Goal: Information Seeking & Learning: Learn about a topic

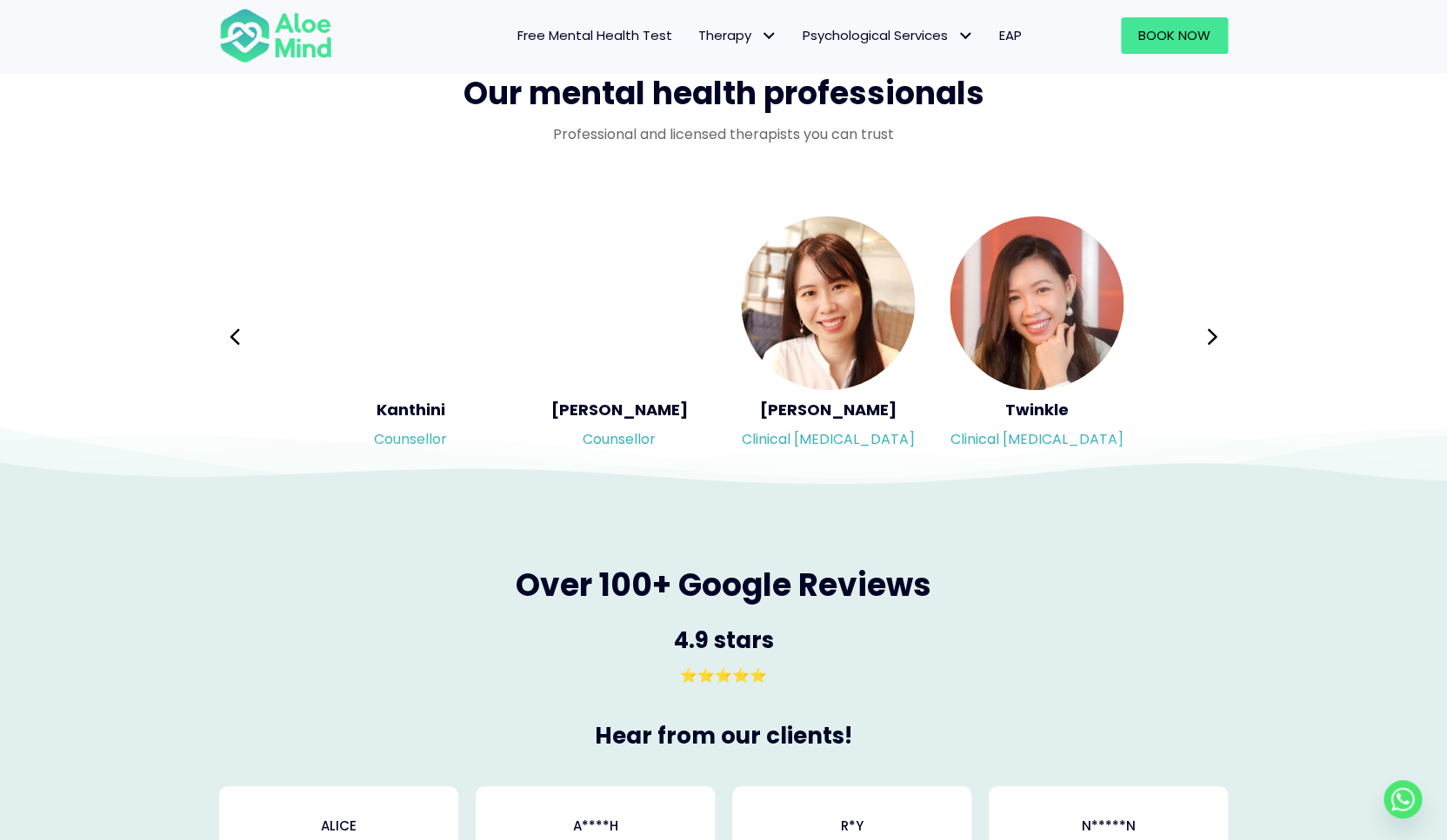
scroll to position [2817, 0]
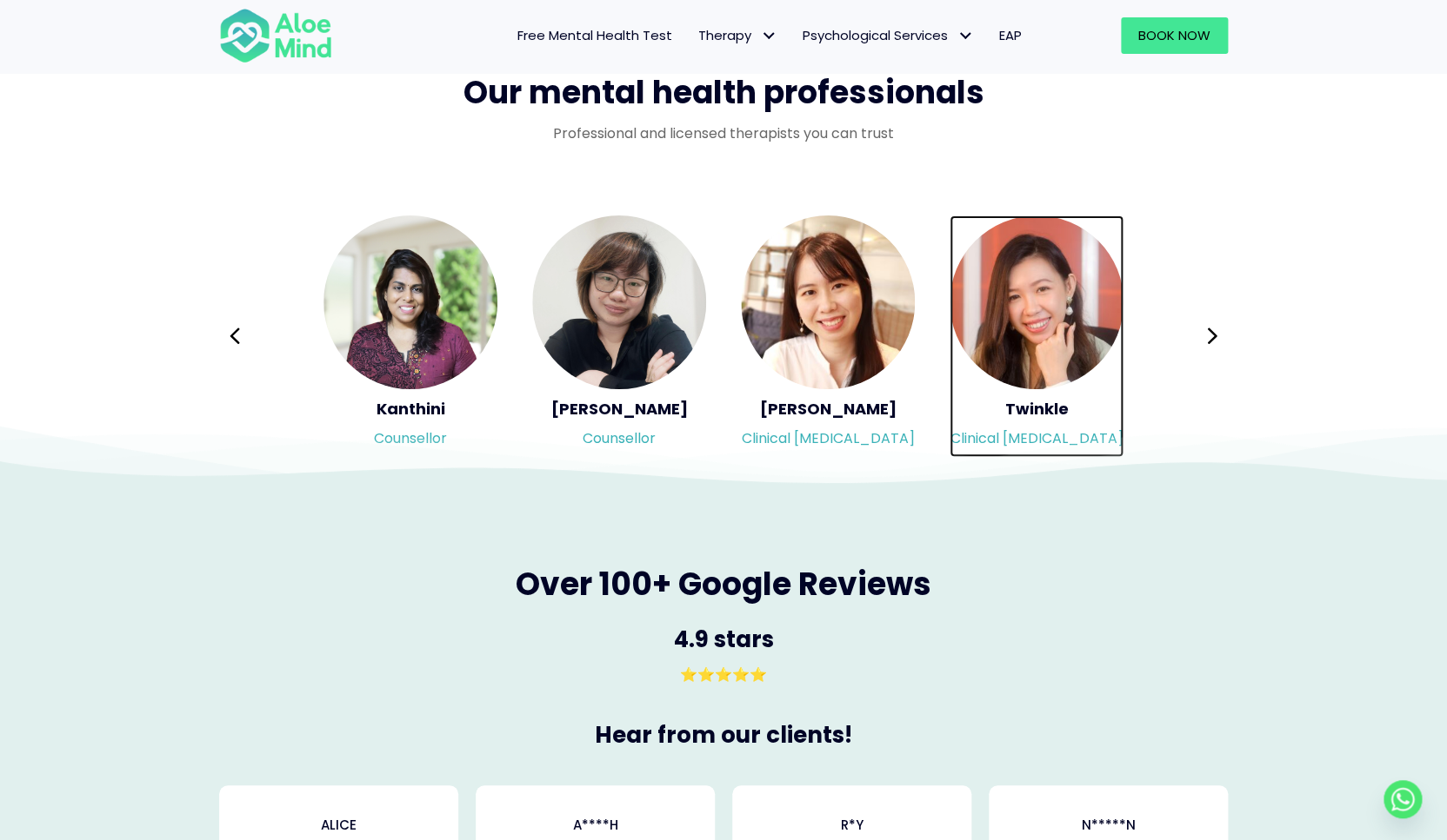
click at [1059, 304] on img "Slide 9 of 3" at bounding box center [1036, 302] width 174 height 174
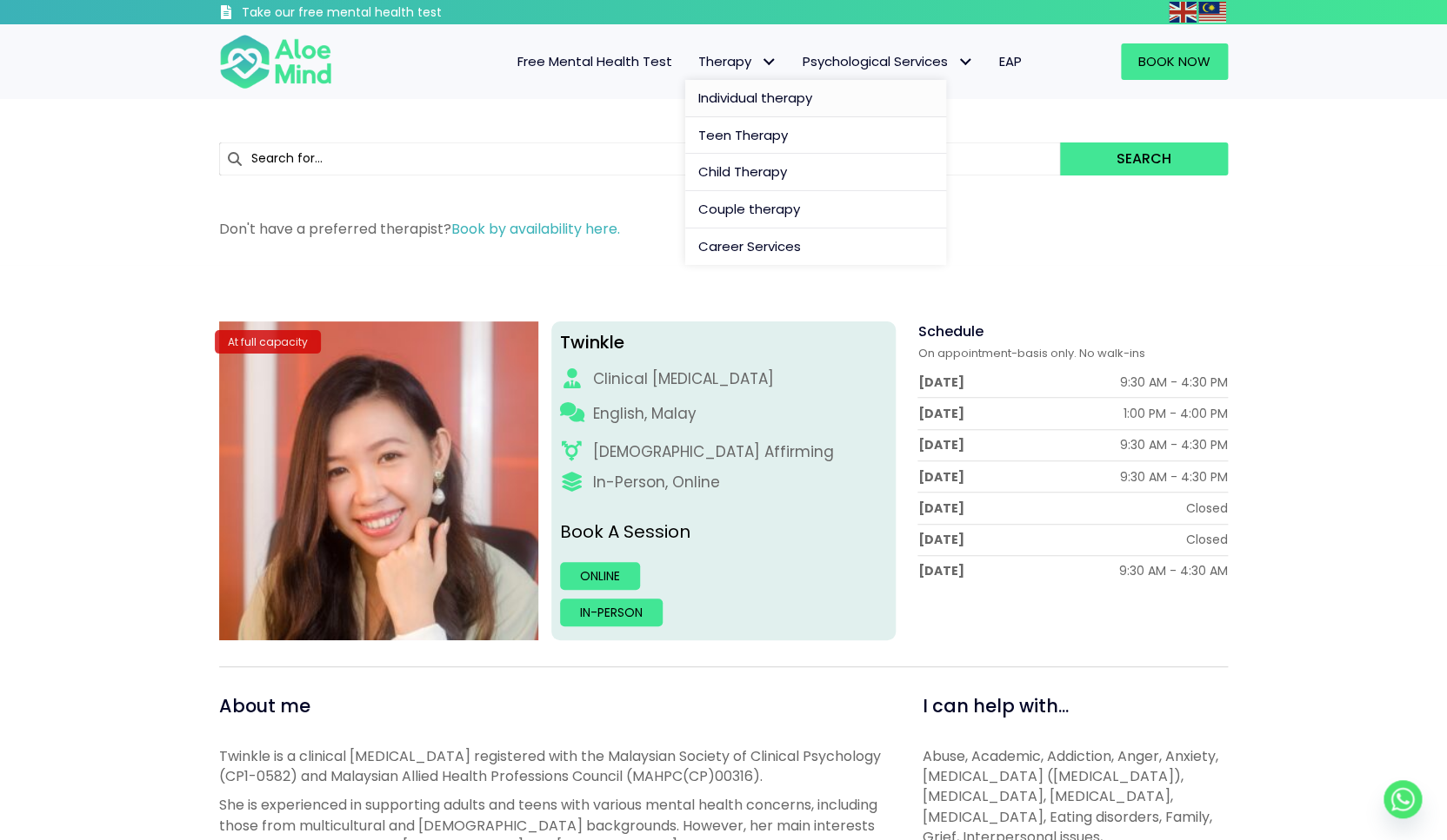
click at [720, 98] on span "Individual therapy" at bounding box center [756, 98] width 114 height 18
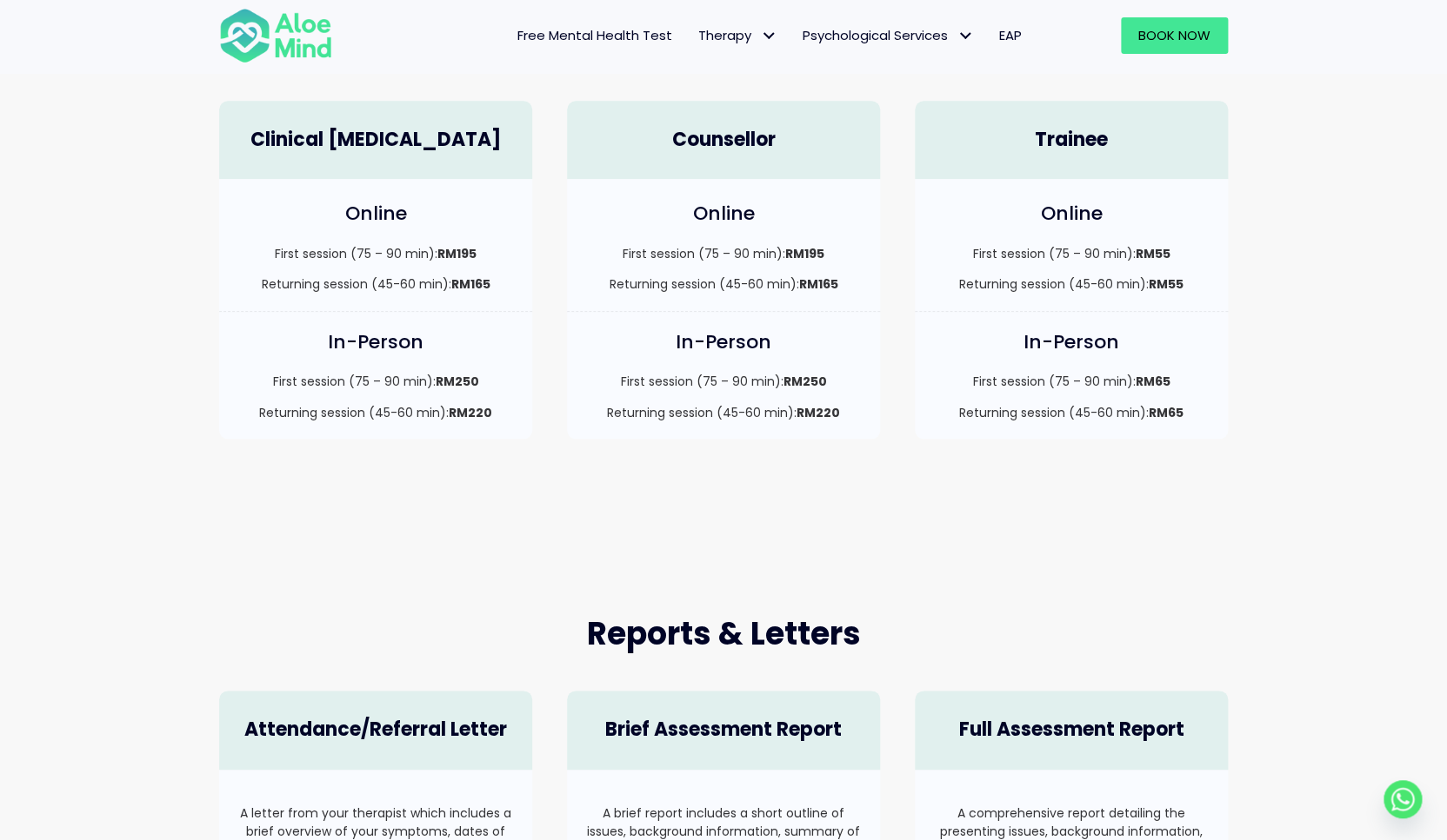
scroll to position [466, 0]
